Goal: Task Accomplishment & Management: Manage account settings

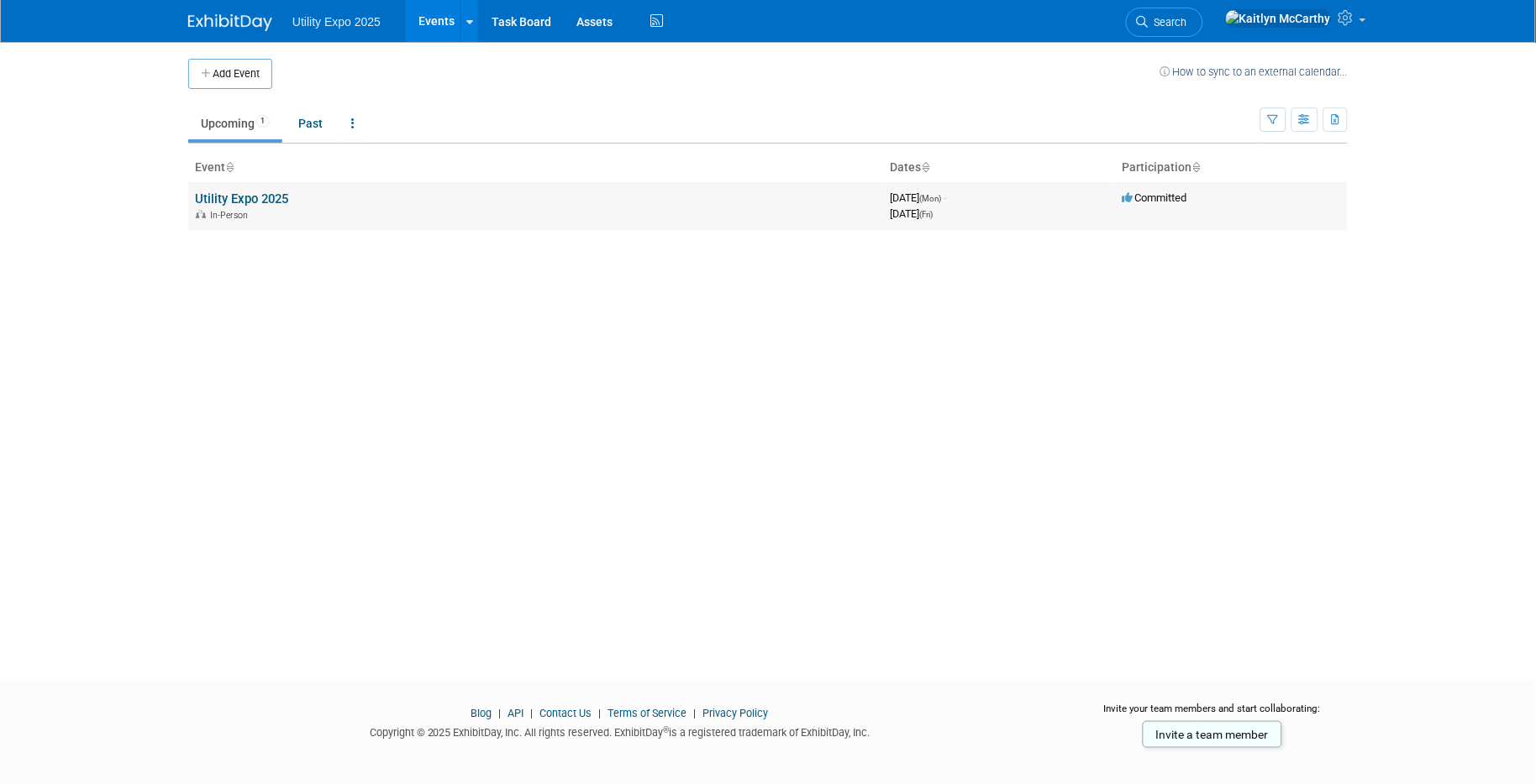
click at [252, 203] on link "Utility Expo 2025" at bounding box center [242, 199] width 93 height 16
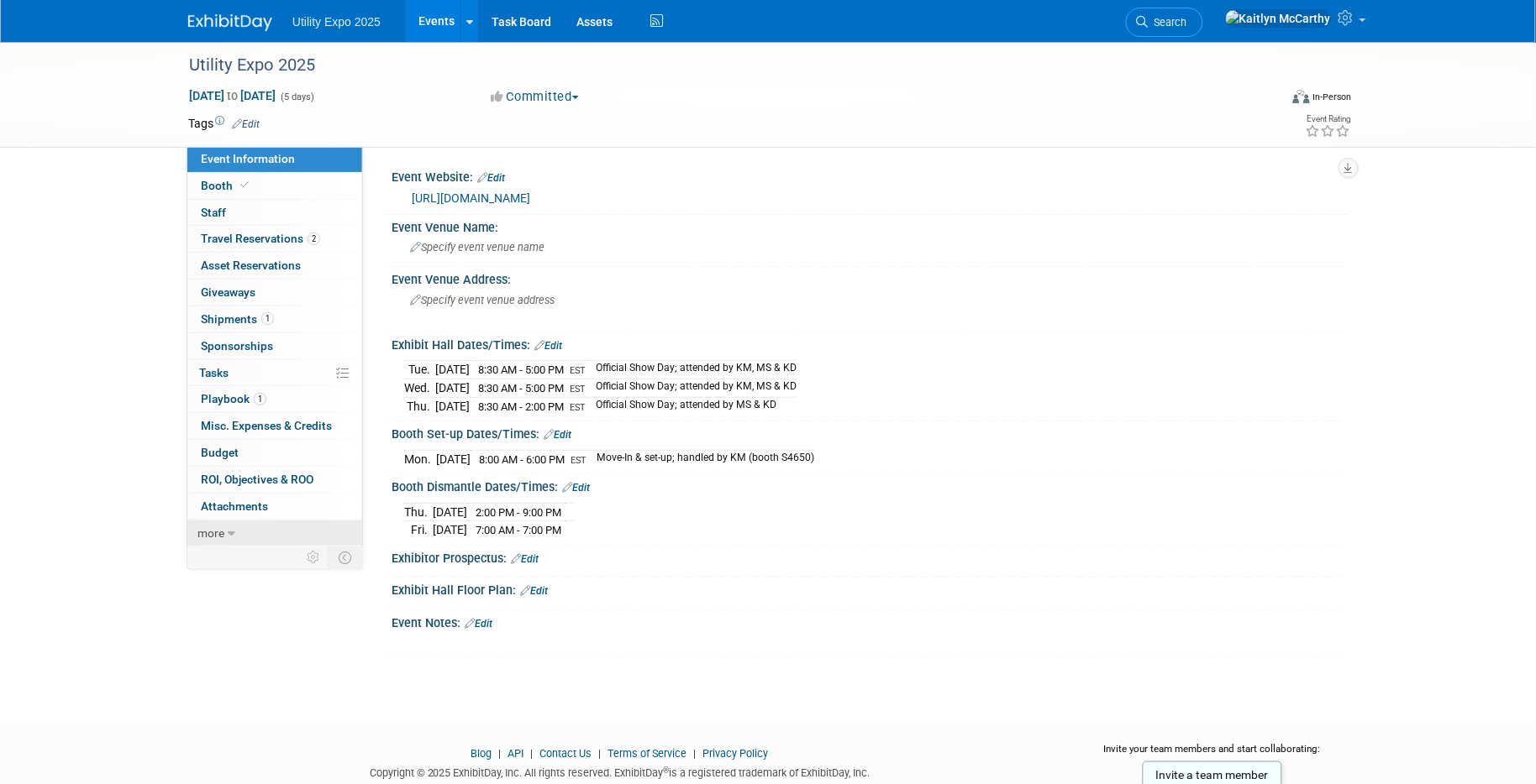
click at [223, 534] on span "more" at bounding box center [210, 533] width 27 height 14
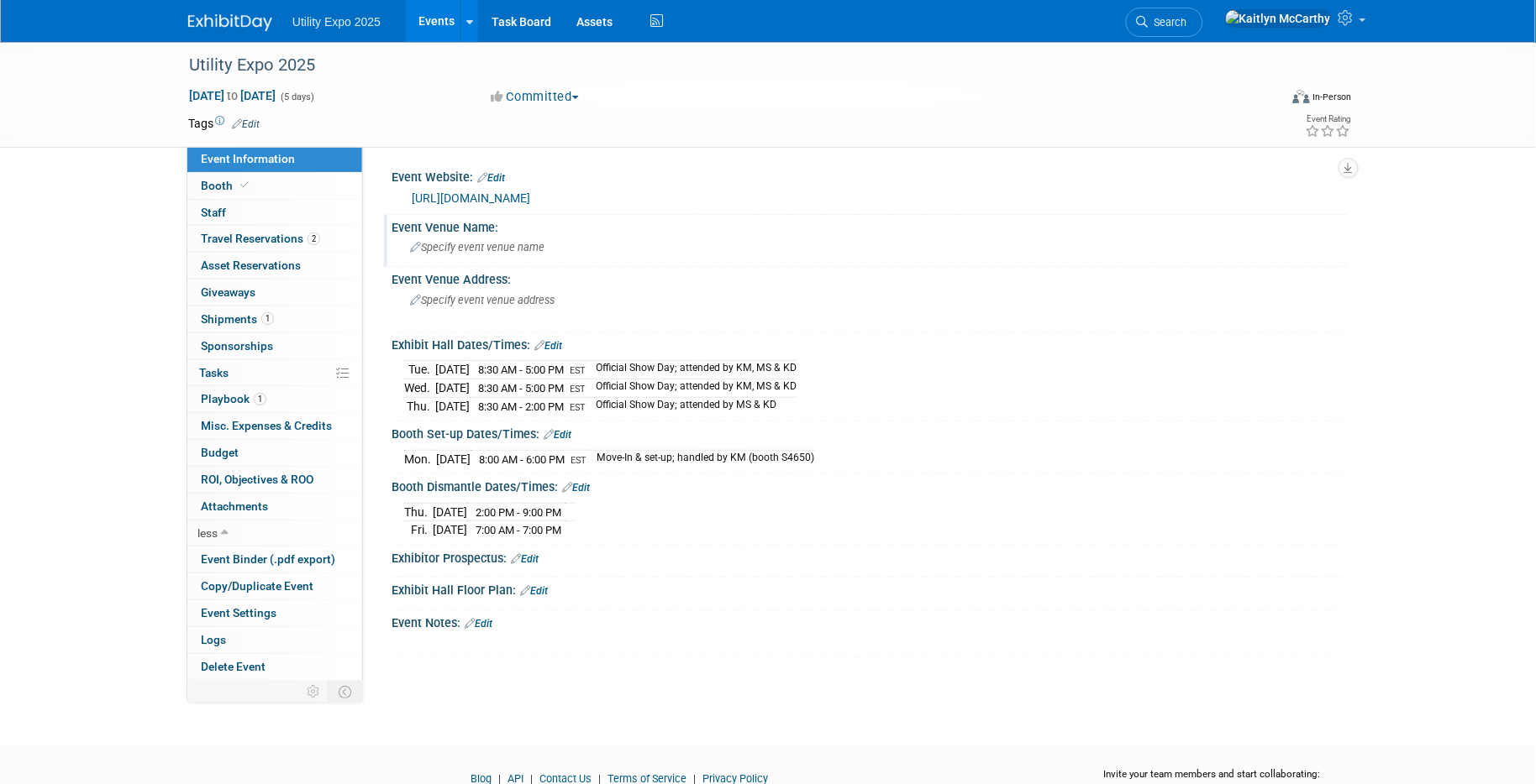
click at [606, 245] on div "Specify event venue name" at bounding box center [870, 247] width 931 height 26
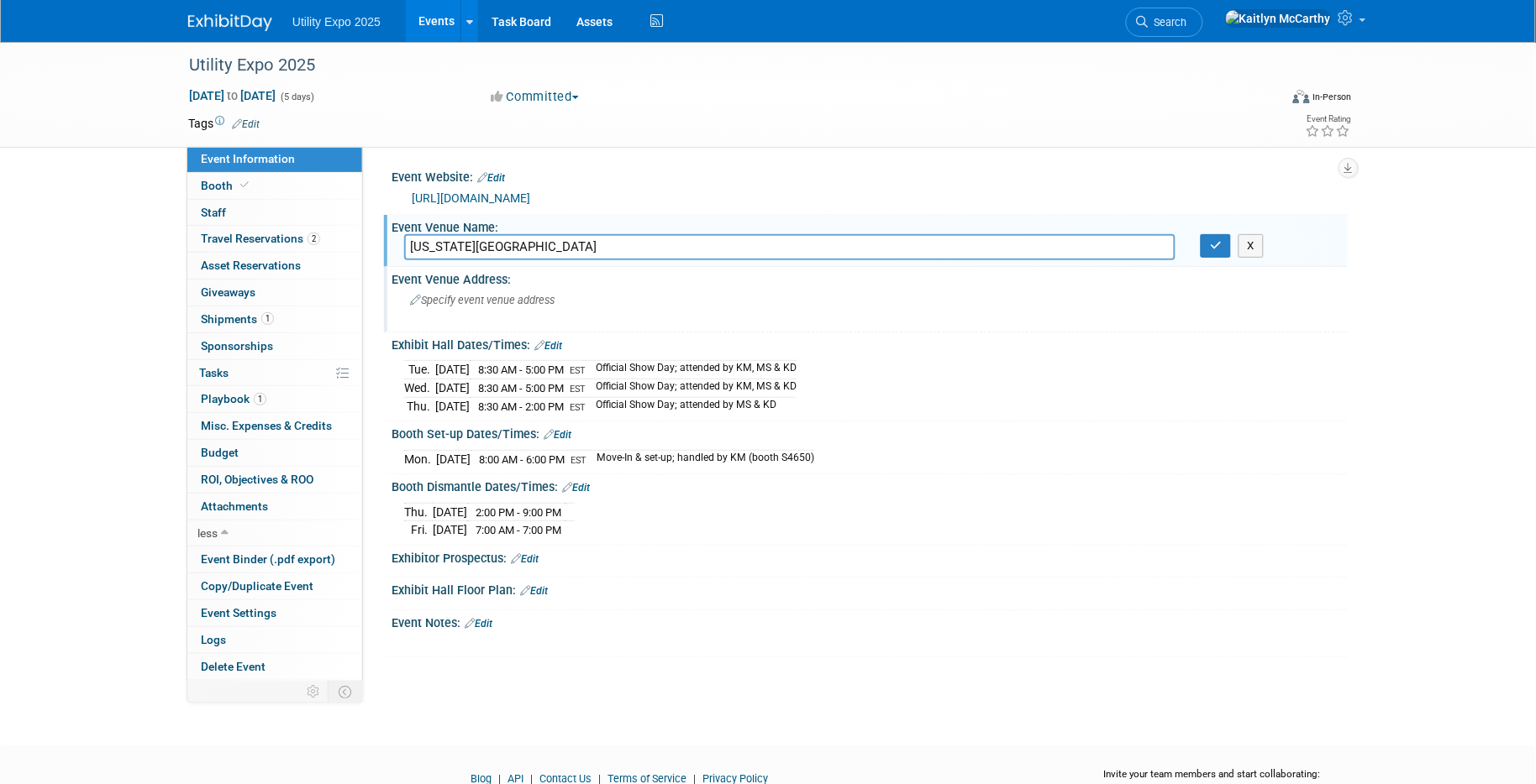
type input "[US_STATE][GEOGRAPHIC_DATA]"
click at [420, 298] on span "Specify event venue address" at bounding box center [482, 300] width 145 height 13
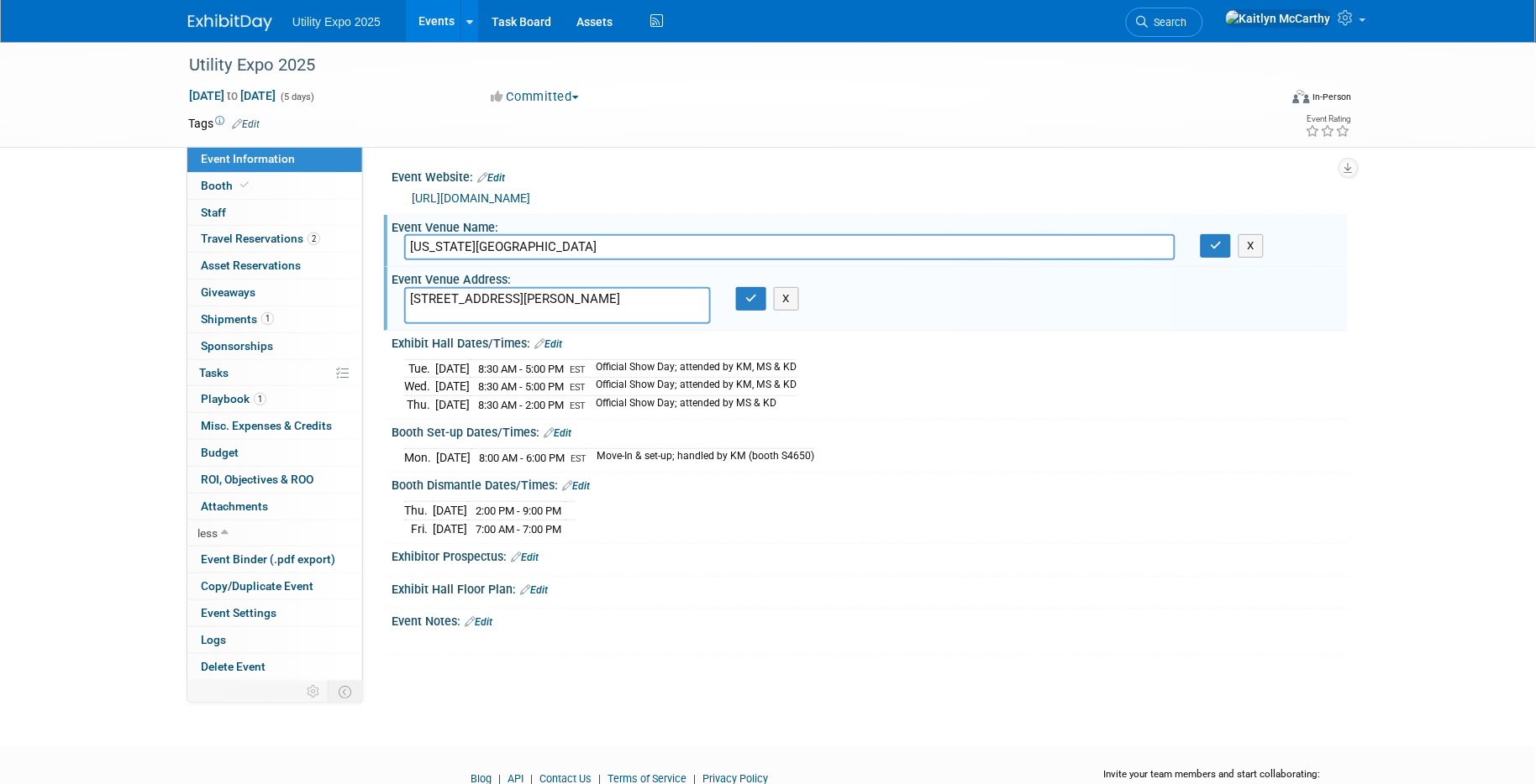
type textarea "[STREET_ADDRESS][PERSON_NAME]"
click at [558, 302] on textarea "[STREET_ADDRESS][PERSON_NAME]" at bounding box center [557, 306] width 307 height 37
type textarea "[STREET_ADDRESS][PERSON_NAME]"
click at [752, 308] on button "button" at bounding box center [751, 299] width 30 height 24
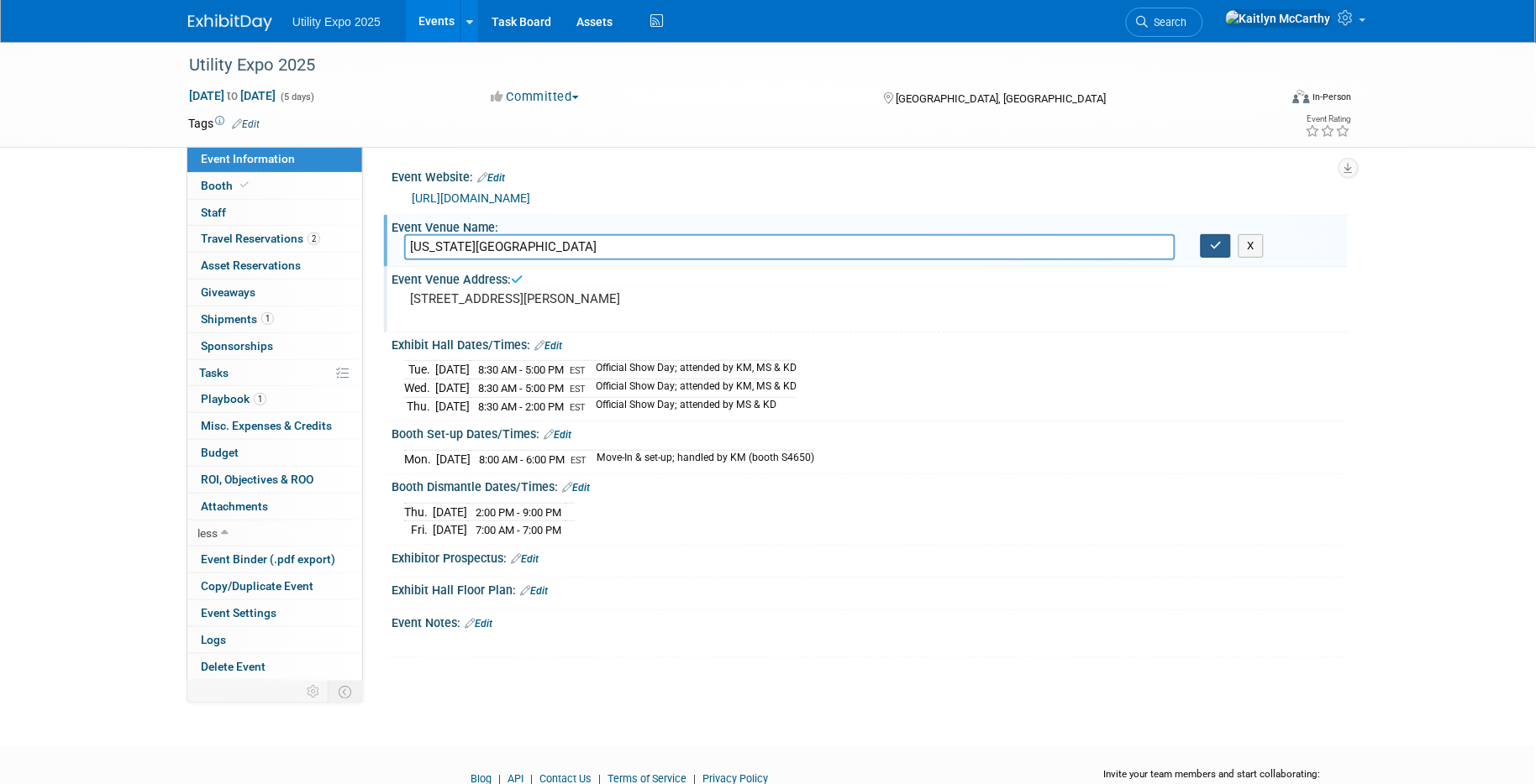
click at [1216, 244] on icon "button" at bounding box center [1215, 245] width 12 height 11
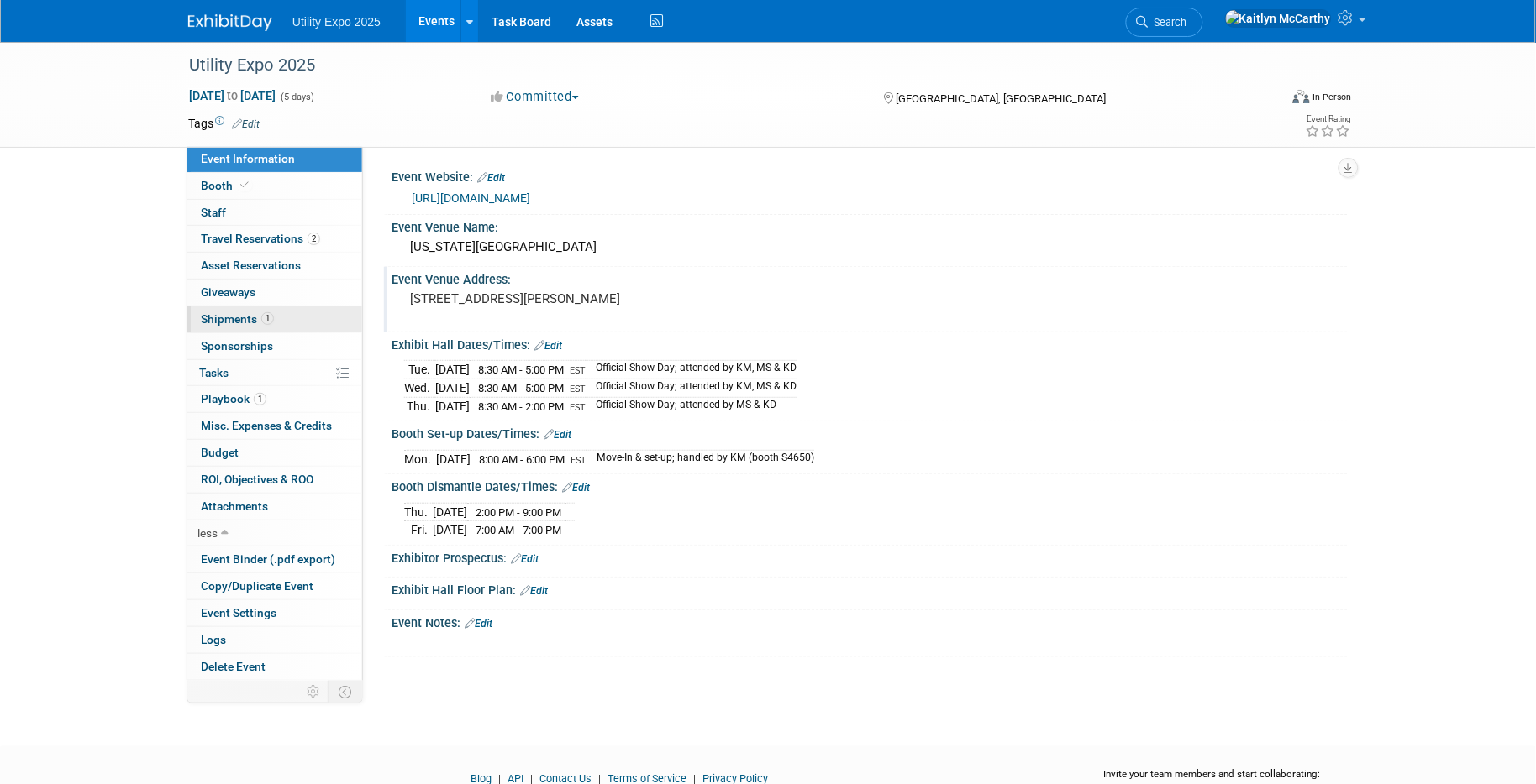
click at [228, 317] on span "Shipments 1" at bounding box center [237, 319] width 73 height 14
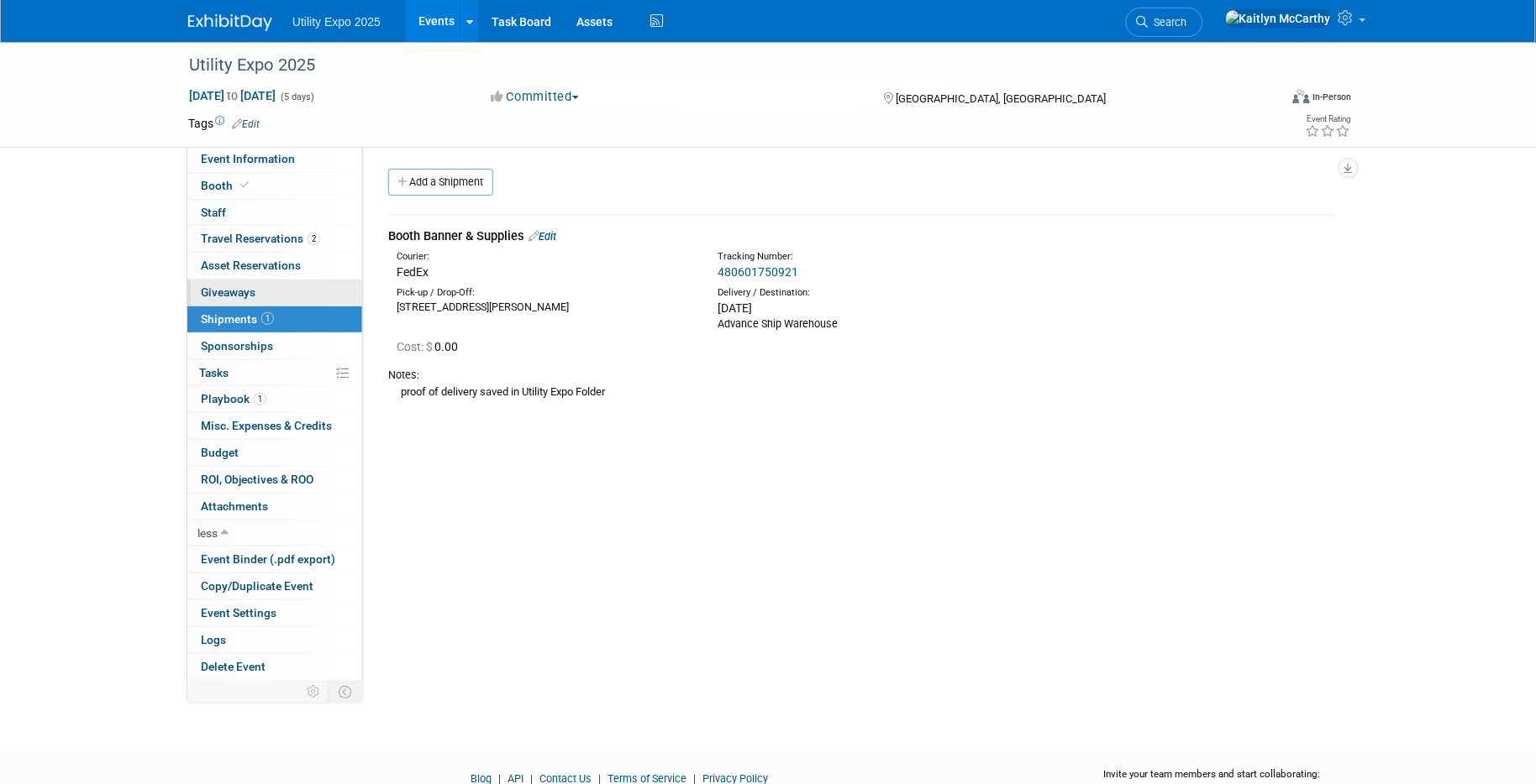
click at [225, 295] on span "Giveaways 0" at bounding box center [228, 292] width 55 height 14
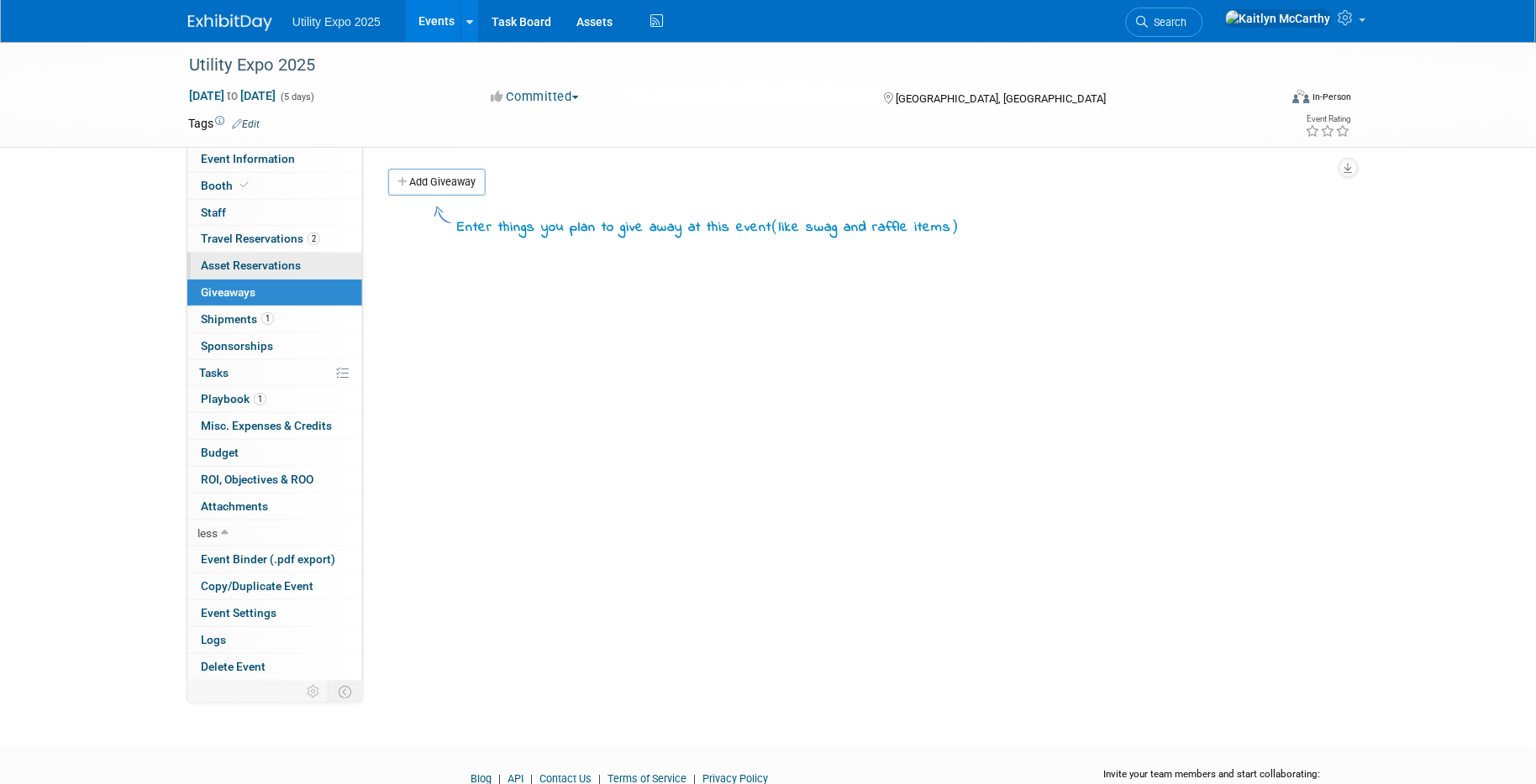
click at [227, 263] on span "Asset Reservations 0" at bounding box center [250, 265] width 100 height 14
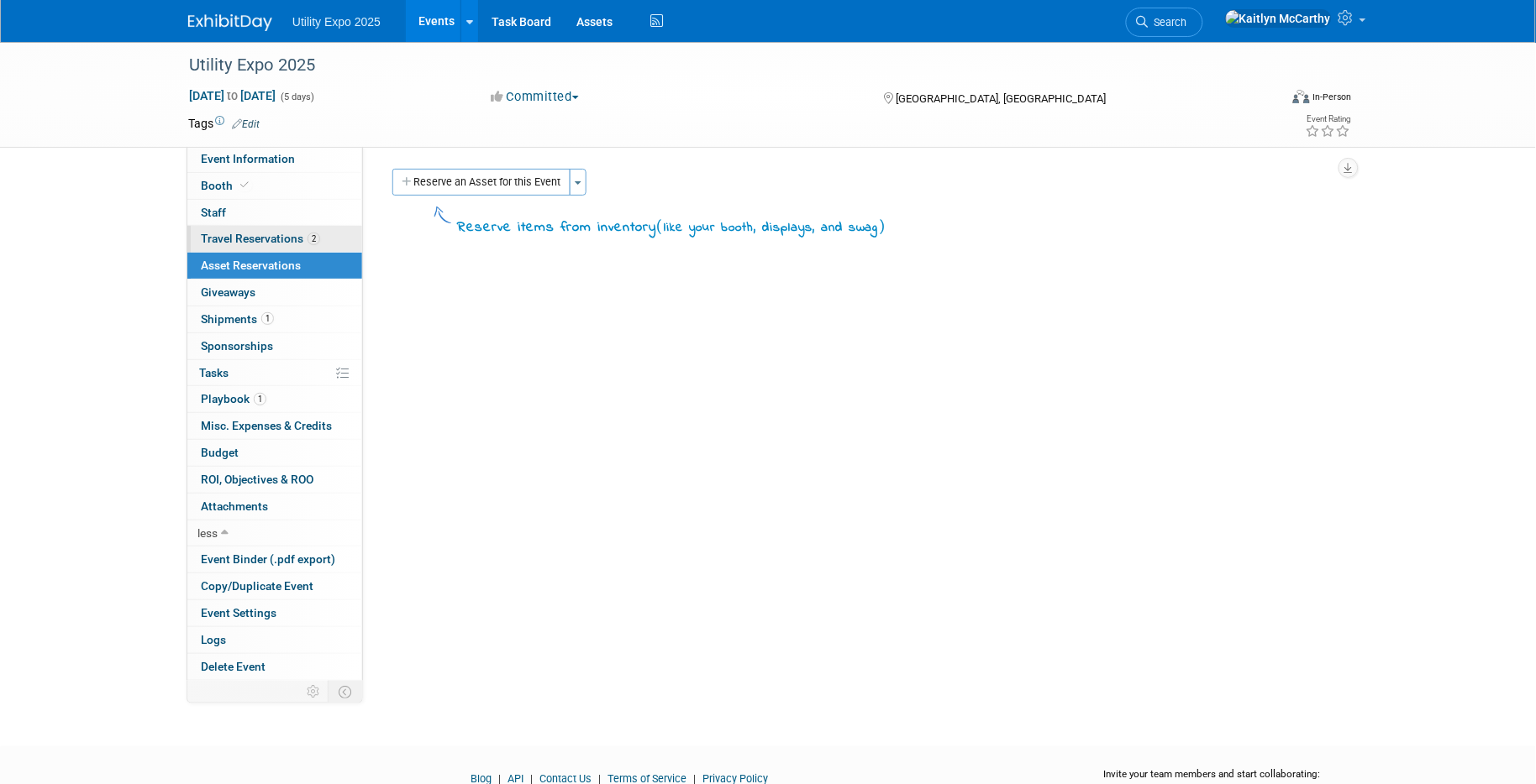
click at [227, 247] on link "2 Travel Reservations 2" at bounding box center [274, 239] width 175 height 26
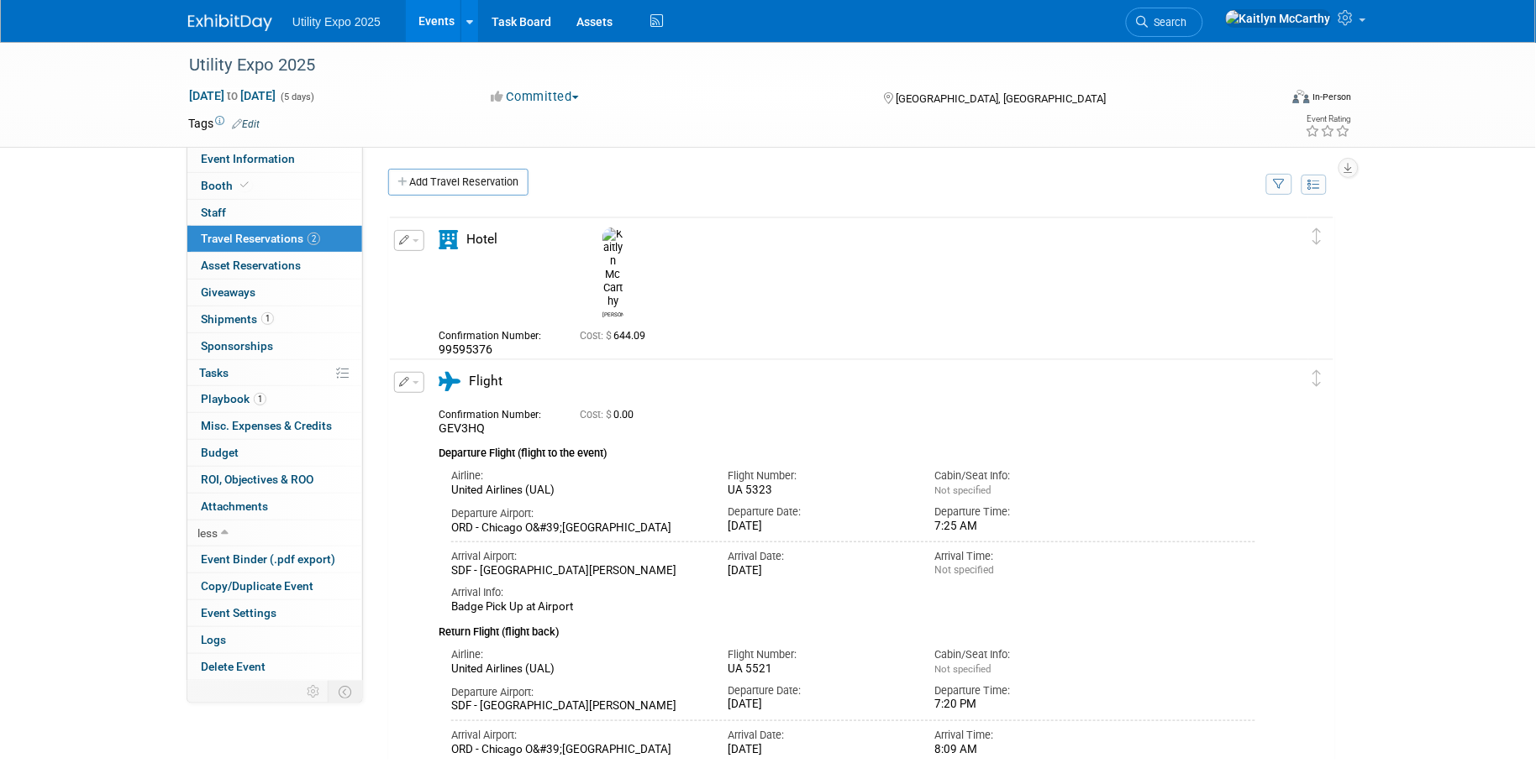
drag, startPoint x: 753, startPoint y: 485, endPoint x: 741, endPoint y: 485, distance: 12.0
click at [741, 485] on div "UA 5323" at bounding box center [818, 491] width 182 height 15
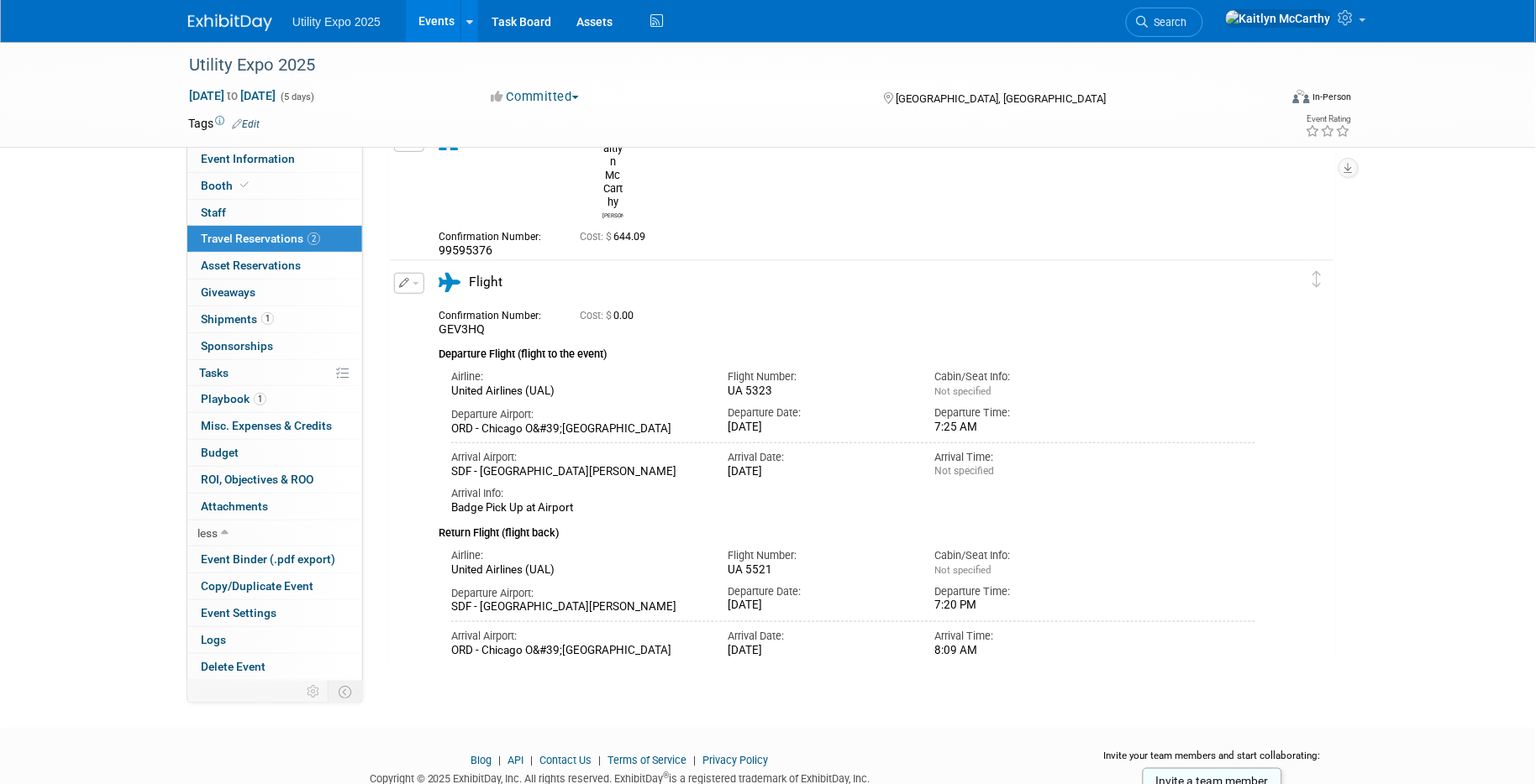
scroll to position [67, 0]
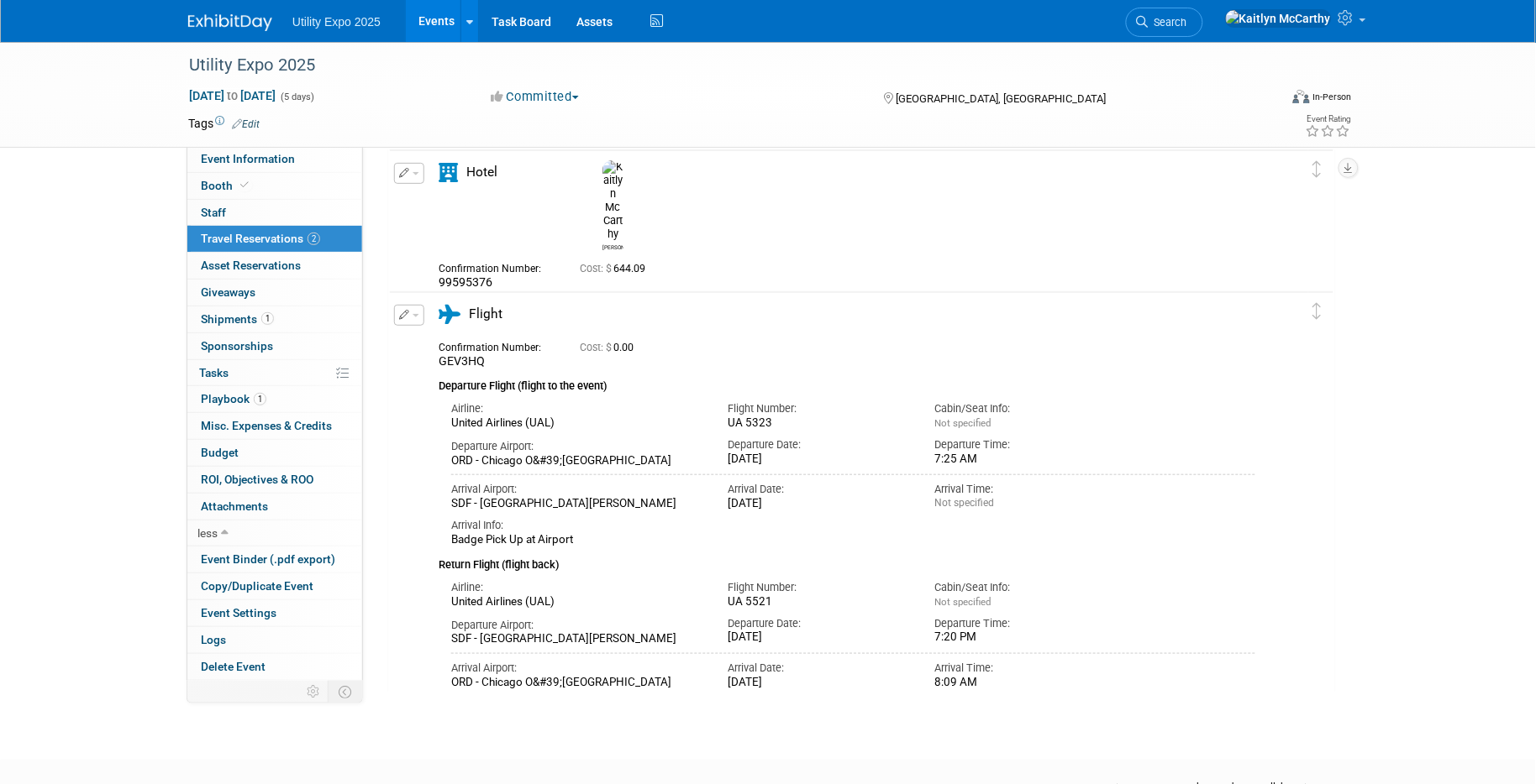
click at [1137, 430] on div "Departure Airport: ORD - Chicago O&#39;[GEOGRAPHIC_DATA] Departure Date: [DATE]…" at bounding box center [853, 449] width 829 height 38
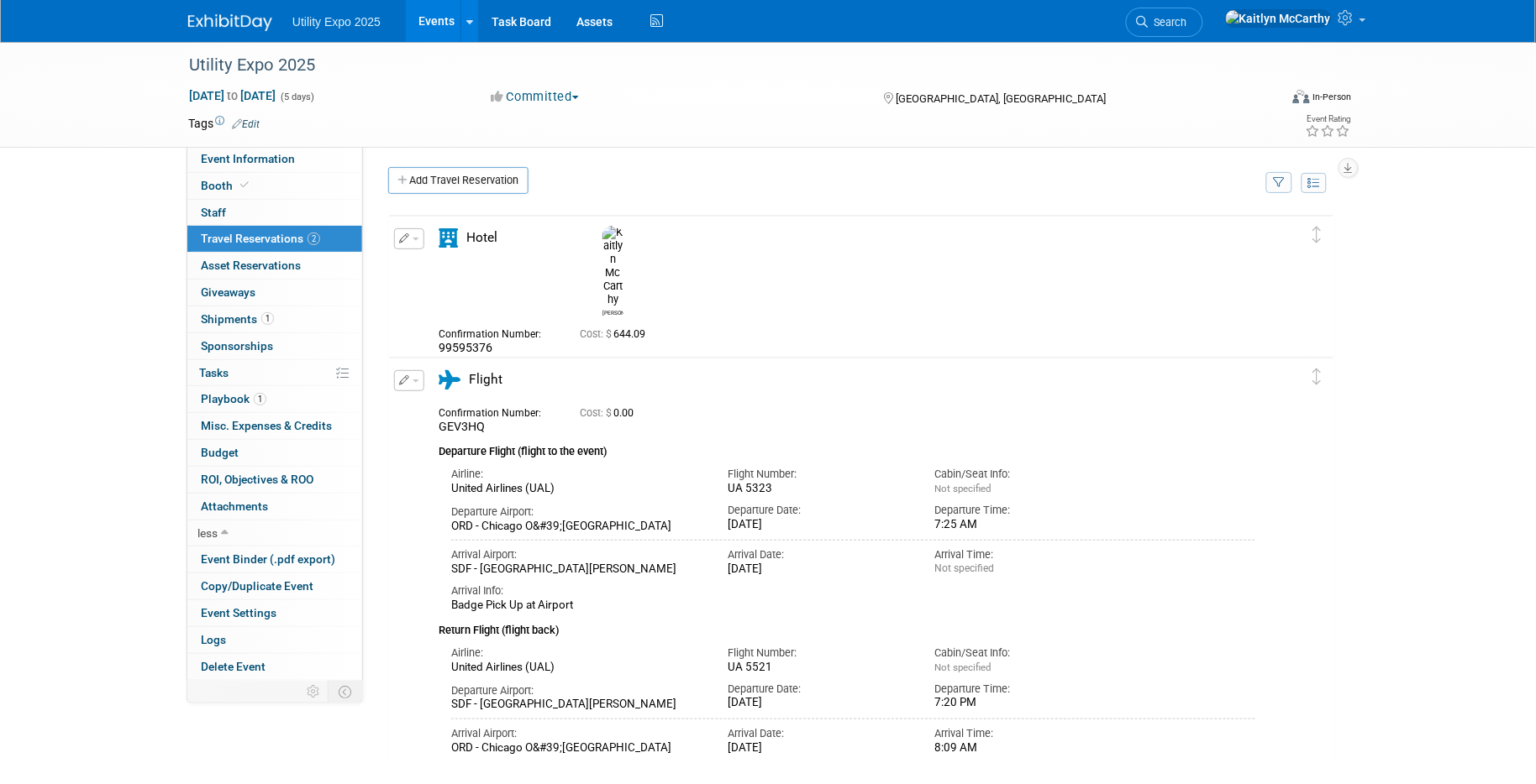
scroll to position [0, 0]
